Goal: Check status: Check status

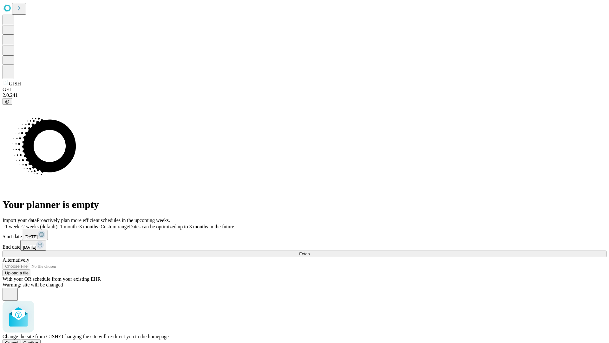
click at [38, 340] on span "Confirm" at bounding box center [30, 342] width 15 height 5
click at [57, 224] on label "2 weeks (default)" at bounding box center [39, 226] width 38 height 5
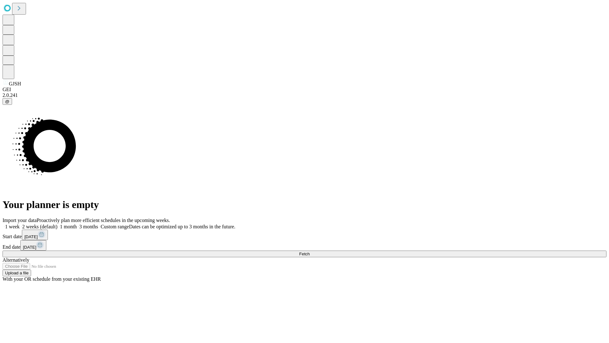
click at [310, 251] on span "Fetch" at bounding box center [304, 253] width 10 height 5
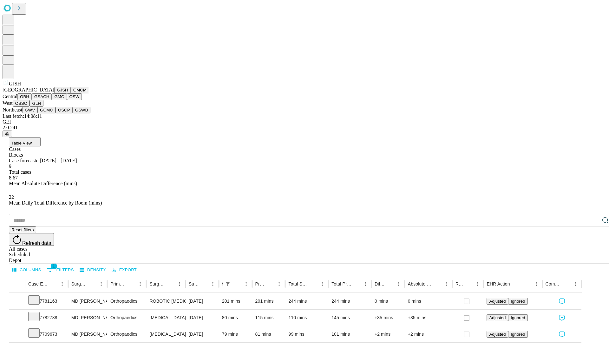
click at [71, 93] on button "GMCM" at bounding box center [80, 90] width 18 height 7
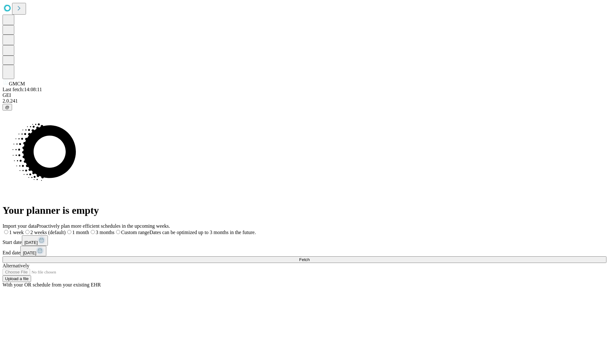
click at [66, 229] on label "2 weeks (default)" at bounding box center [45, 231] width 42 height 5
click at [310, 257] on span "Fetch" at bounding box center [304, 259] width 10 height 5
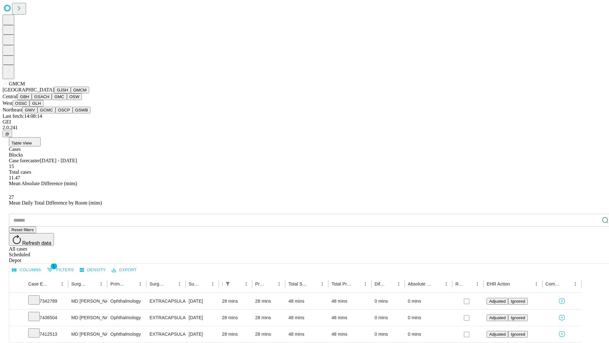
click at [32, 100] on button "GBH" at bounding box center [24, 96] width 14 height 7
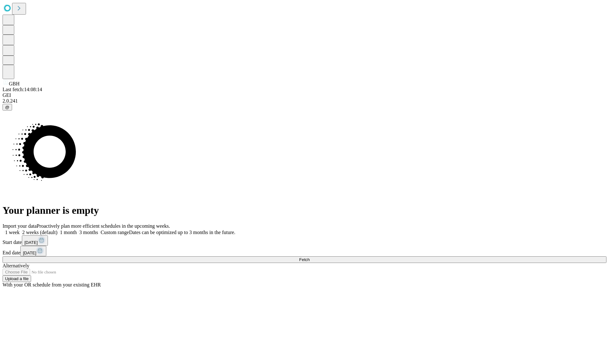
click at [310, 257] on span "Fetch" at bounding box center [304, 259] width 10 height 5
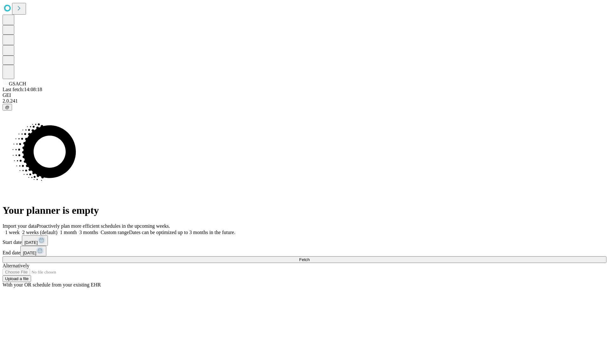
click at [57, 229] on label "2 weeks (default)" at bounding box center [39, 231] width 38 height 5
click at [310, 257] on span "Fetch" at bounding box center [304, 259] width 10 height 5
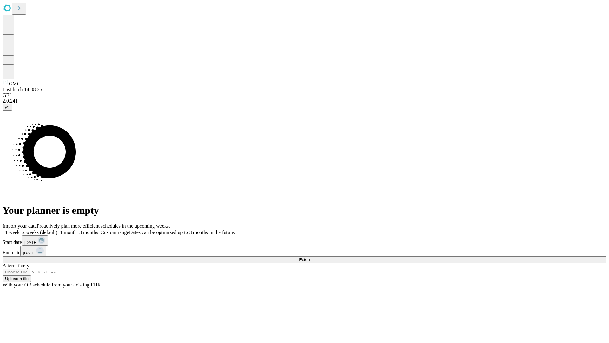
click at [57, 229] on label "2 weeks (default)" at bounding box center [39, 231] width 38 height 5
click at [310, 257] on span "Fetch" at bounding box center [304, 259] width 10 height 5
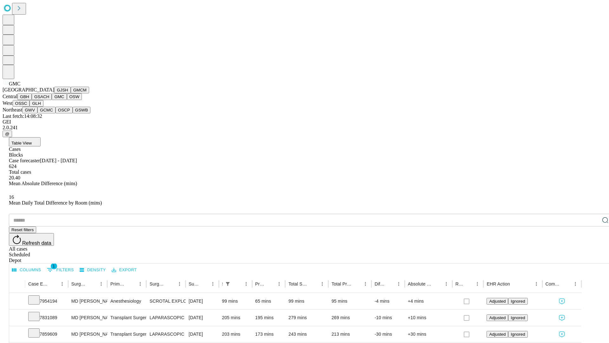
click at [67, 100] on button "OSW" at bounding box center [74, 96] width 15 height 7
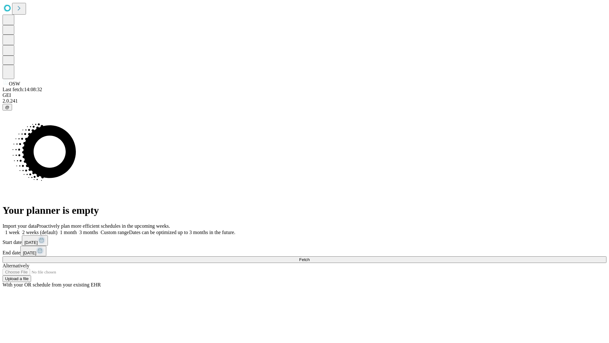
click at [57, 229] on label "2 weeks (default)" at bounding box center [39, 231] width 38 height 5
click at [310, 257] on span "Fetch" at bounding box center [304, 259] width 10 height 5
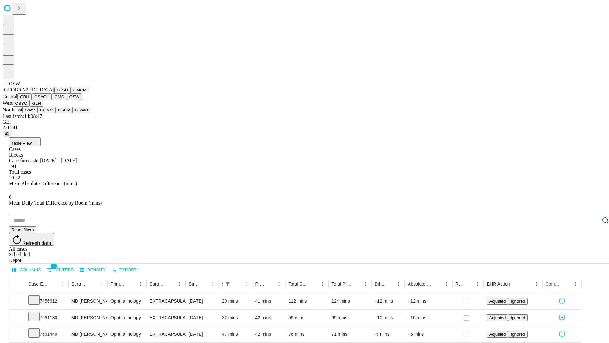
click at [30, 107] on button "OSSC" at bounding box center [21, 103] width 17 height 7
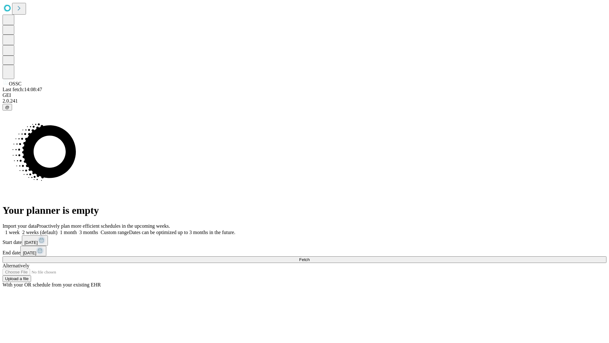
click at [310, 257] on span "Fetch" at bounding box center [304, 259] width 10 height 5
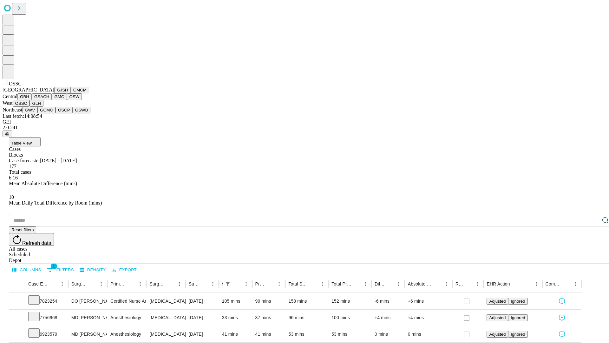
click at [43, 107] on button "GLH" at bounding box center [37, 103] width 14 height 7
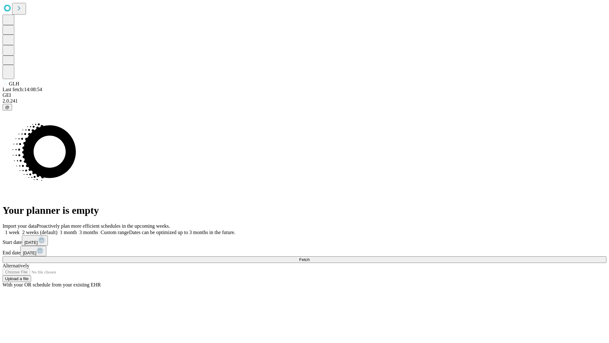
click at [310, 257] on span "Fetch" at bounding box center [304, 259] width 10 height 5
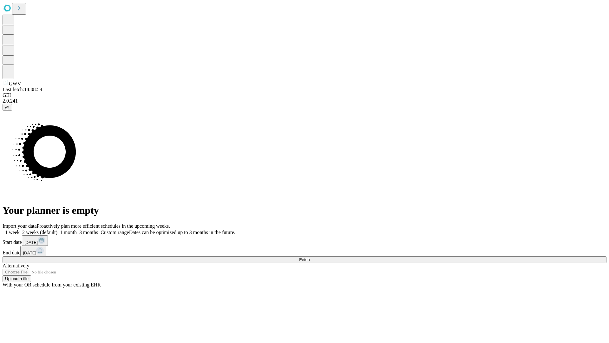
click at [57, 229] on label "2 weeks (default)" at bounding box center [39, 231] width 38 height 5
click at [310, 257] on span "Fetch" at bounding box center [304, 259] width 10 height 5
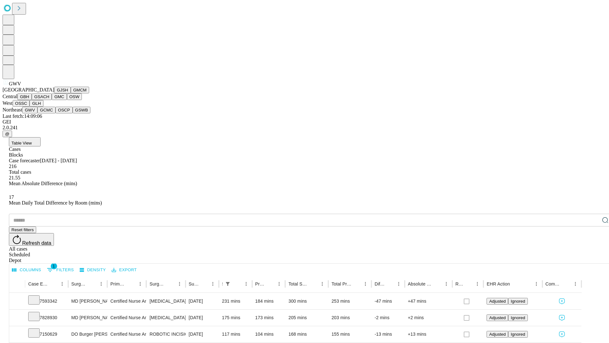
click at [49, 113] on button "GCMC" at bounding box center [46, 110] width 18 height 7
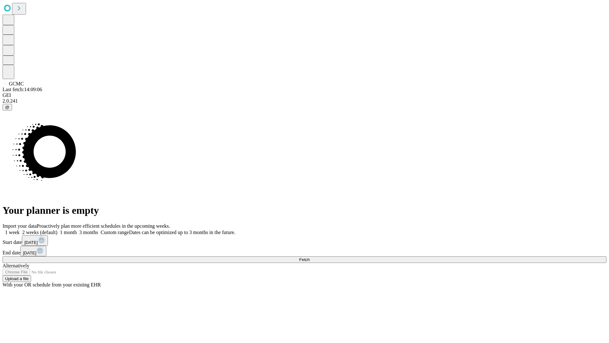
click at [57, 229] on label "2 weeks (default)" at bounding box center [39, 231] width 38 height 5
click at [310, 257] on span "Fetch" at bounding box center [304, 259] width 10 height 5
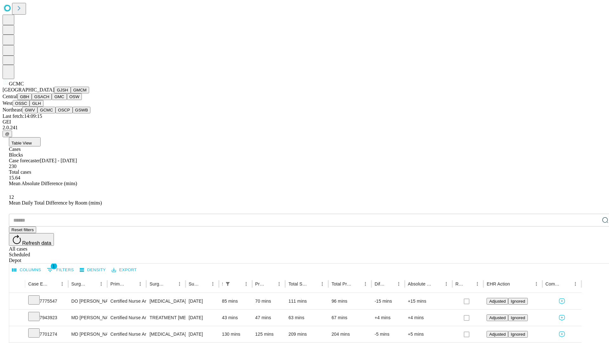
click at [56, 113] on button "OSCP" at bounding box center [64, 110] width 17 height 7
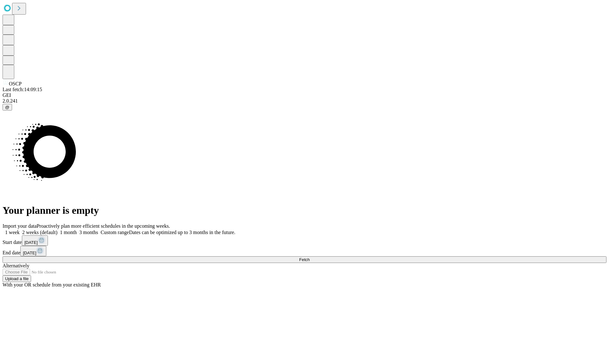
click at [57, 229] on label "2 weeks (default)" at bounding box center [39, 231] width 38 height 5
click at [310, 257] on span "Fetch" at bounding box center [304, 259] width 10 height 5
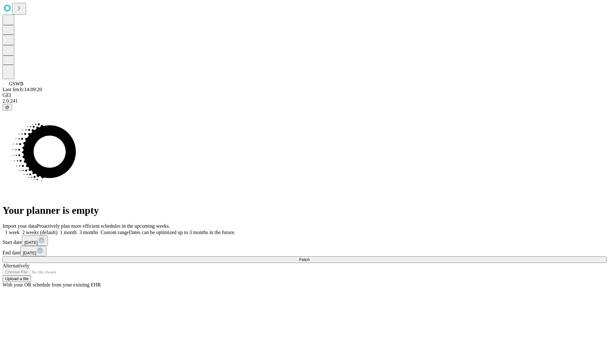
click at [57, 229] on label "2 weeks (default)" at bounding box center [39, 231] width 38 height 5
click at [310, 257] on span "Fetch" at bounding box center [304, 259] width 10 height 5
